Goal: Task Accomplishment & Management: Use online tool/utility

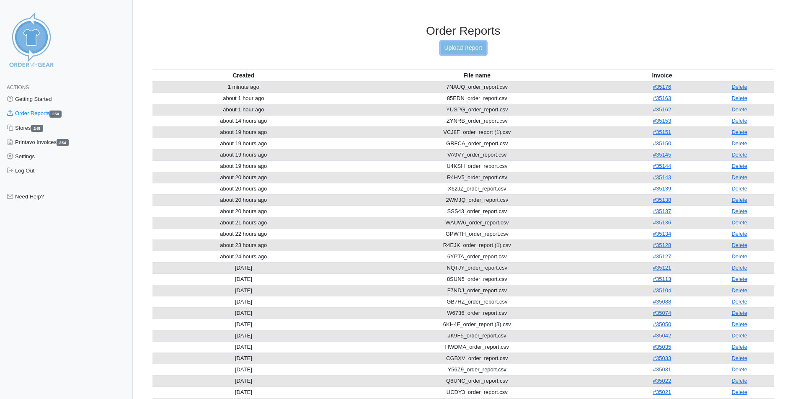
click at [449, 51] on link "Upload Report" at bounding box center [463, 47] width 45 height 13
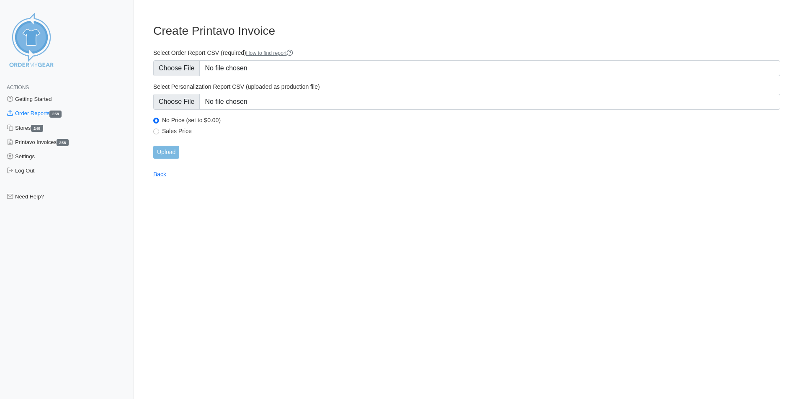
type input "C:\fakepath\DUABD_order_report.csv"
click at [256, 168] on main "Create Printavo Invoice Select Order Report CSV (required) How to find report S…" at bounding box center [466, 96] width 647 height 164
click at [165, 155] on input "Upload" at bounding box center [166, 152] width 26 height 13
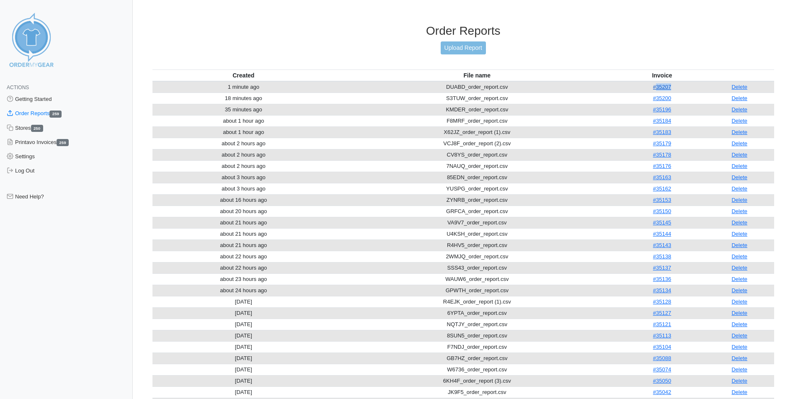
drag, startPoint x: 677, startPoint y: 85, endPoint x: 656, endPoint y: 87, distance: 21.0
click at [656, 87] on td "#35207" at bounding box center [661, 87] width 85 height 12
copy link "35207"
